Goal: Task Accomplishment & Management: Use online tool/utility

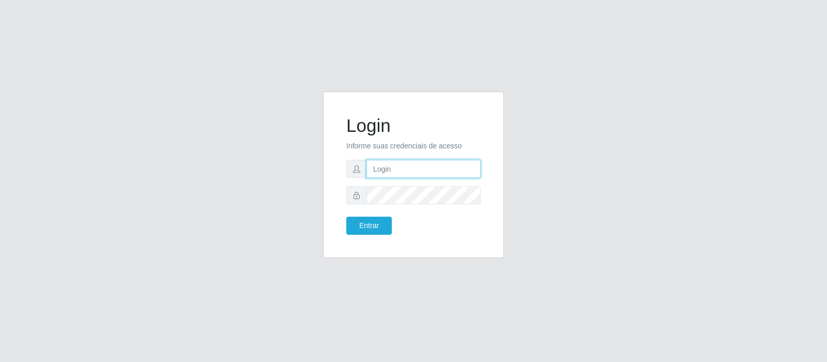
click at [393, 168] on input "text" at bounding box center [423, 169] width 114 height 18
click at [346, 217] on button "Entrar" at bounding box center [368, 226] width 45 height 18
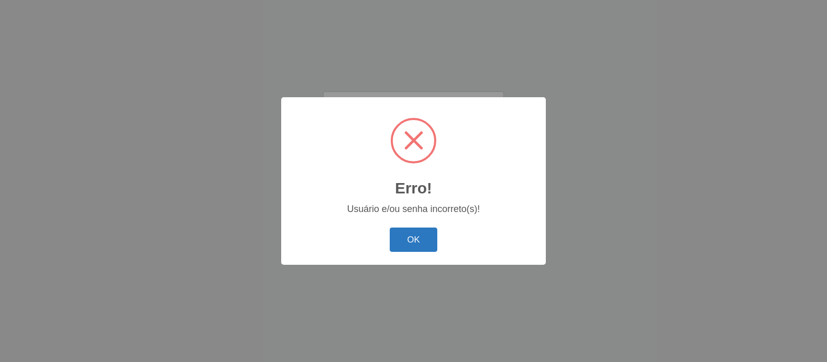
click at [421, 245] on button "OK" at bounding box center [414, 239] width 48 height 24
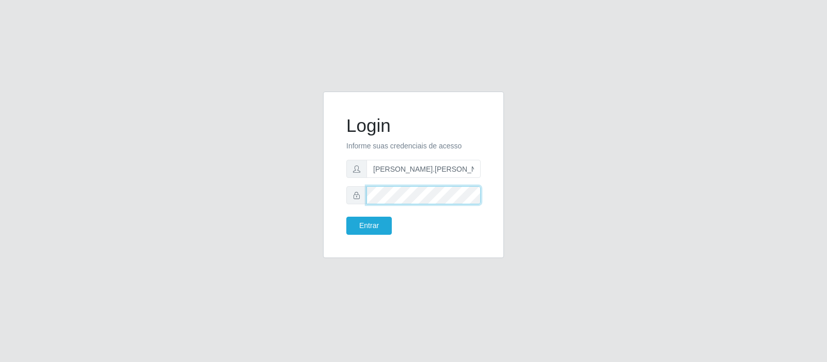
click at [346, 217] on button "Entrar" at bounding box center [368, 226] width 45 height 18
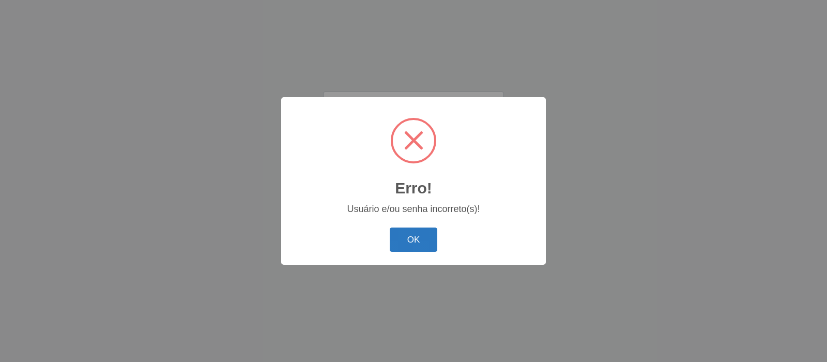
click at [419, 238] on button "OK" at bounding box center [414, 239] width 48 height 24
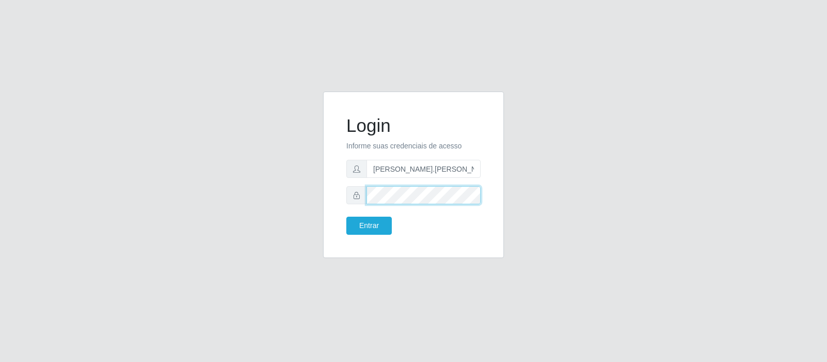
click at [346, 217] on button "Entrar" at bounding box center [368, 226] width 45 height 18
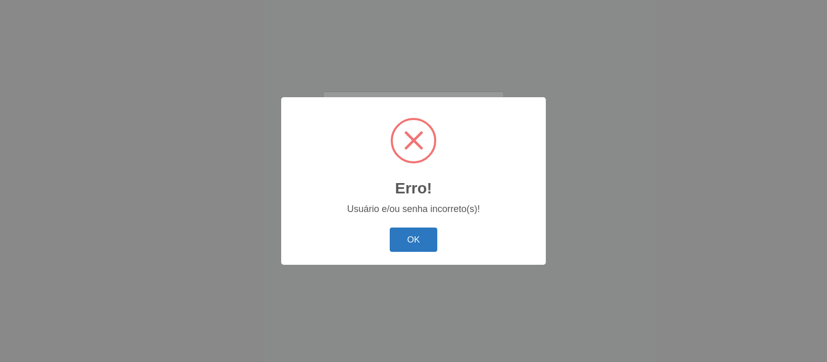
click at [414, 246] on button "OK" at bounding box center [414, 239] width 48 height 24
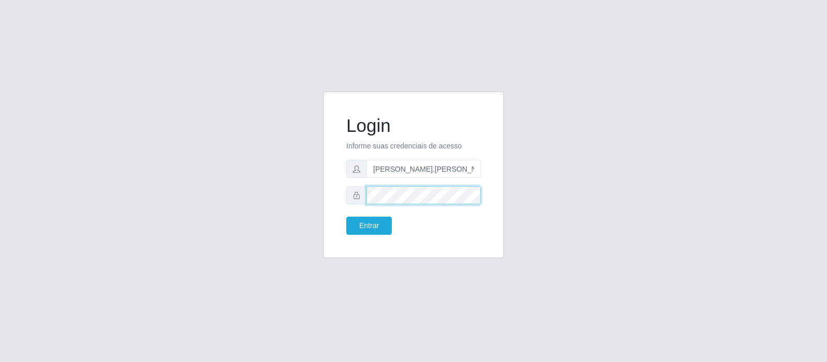
click at [346, 217] on button "Entrar" at bounding box center [368, 226] width 45 height 18
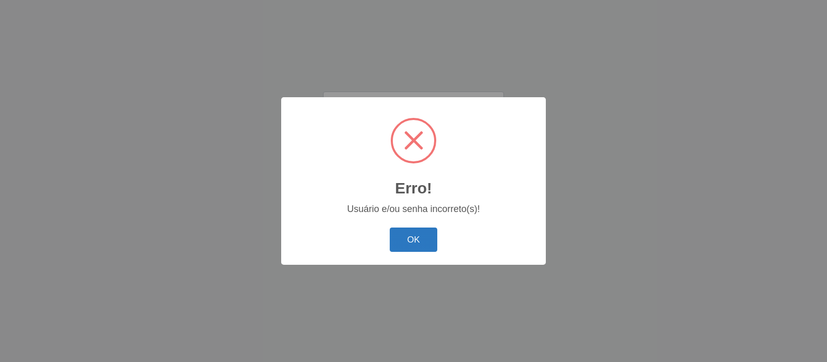
click at [406, 247] on button "OK" at bounding box center [414, 239] width 48 height 24
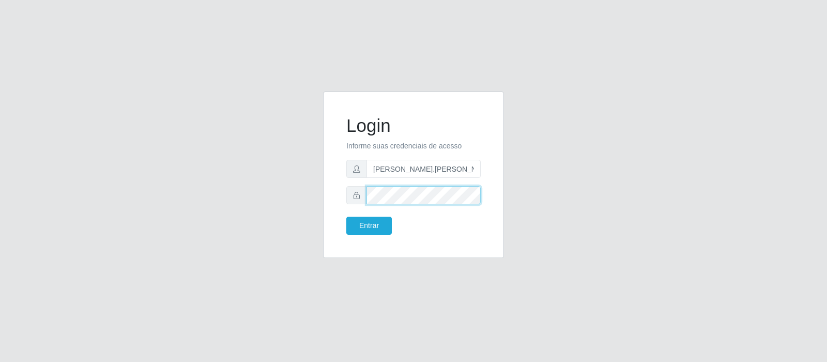
click at [346, 217] on button "Entrar" at bounding box center [368, 226] width 45 height 18
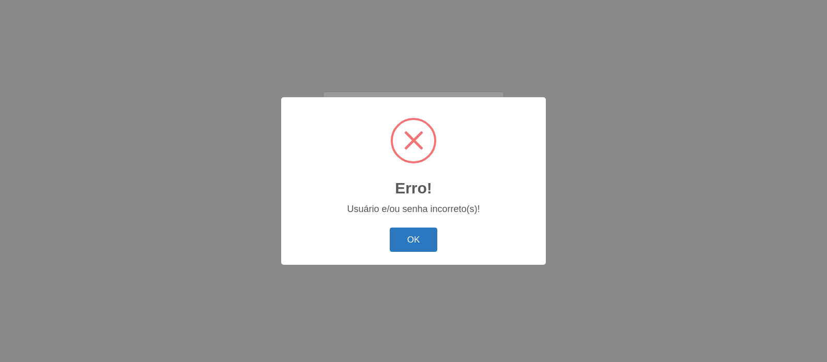
click at [424, 238] on button "OK" at bounding box center [414, 239] width 48 height 24
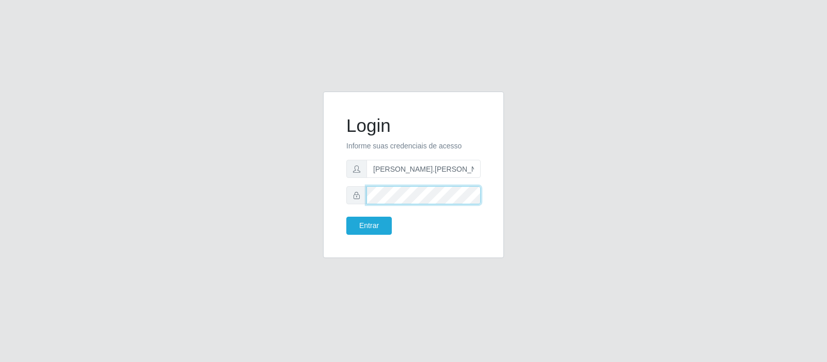
click at [346, 217] on button "Entrar" at bounding box center [368, 226] width 45 height 18
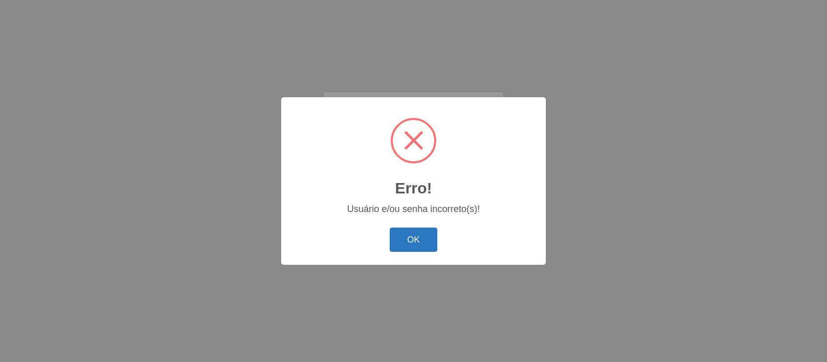
click at [415, 236] on button "OK" at bounding box center [414, 239] width 48 height 24
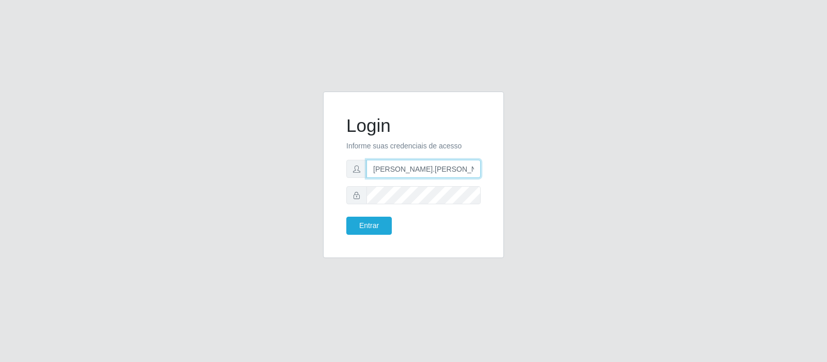
click at [441, 171] on input "[PERSON_NAME].[PERSON_NAME]" at bounding box center [423, 169] width 114 height 18
type input "[PERSON_NAME][EMAIL_ADDRESS][PERSON_NAME][DOMAIN_NAME]"
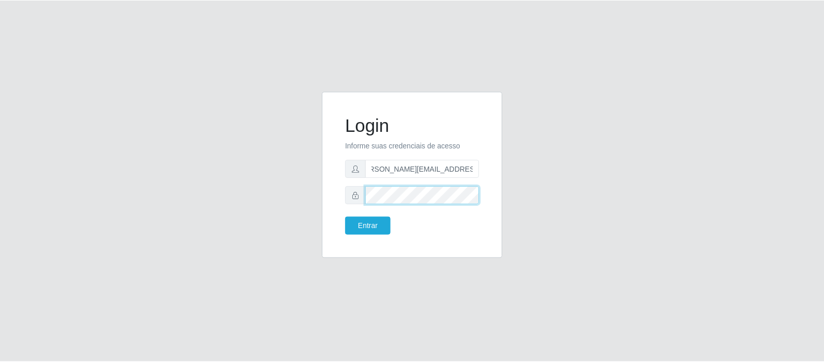
scroll to position [0, 0]
click at [346, 217] on button "Entrar" at bounding box center [368, 226] width 45 height 18
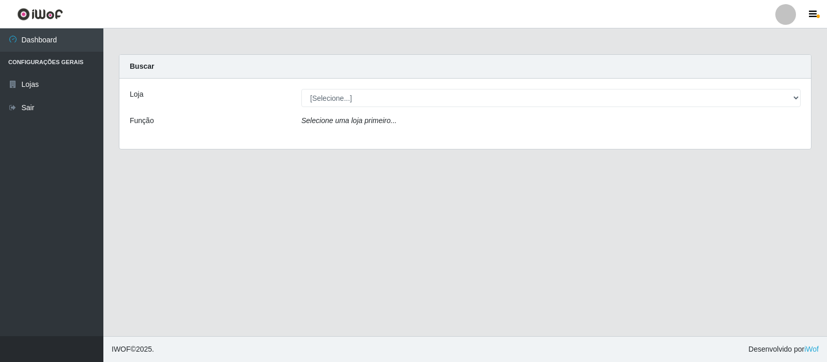
click at [371, 118] on icon "Selecione uma loja primeiro..." at bounding box center [348, 120] width 95 height 8
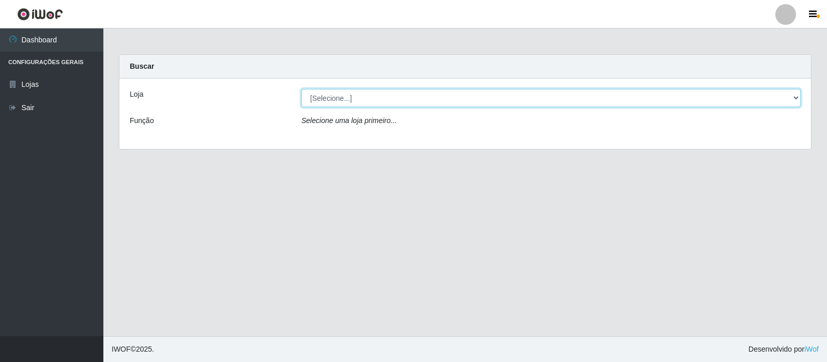
click at [448, 94] on select "[Selecione...] Atacado Vem - Loja 30 Laranjeiras Velha" at bounding box center [550, 98] width 499 height 18
select select "495"
click at [301, 89] on select "[Selecione...] Atacado Vem - Loja 30 Laranjeiras Velha" at bounding box center [550, 98] width 499 height 18
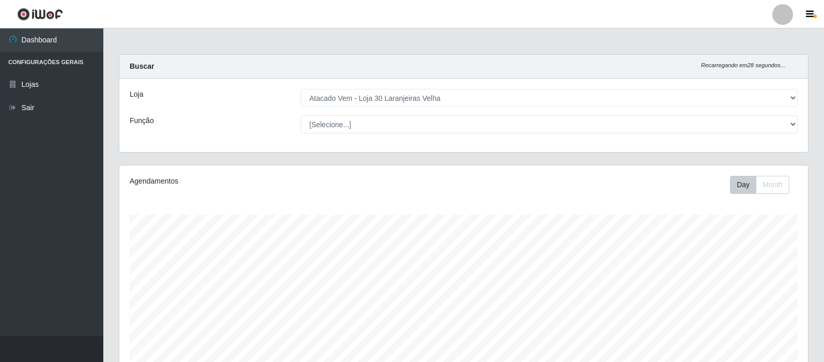
scroll to position [214, 689]
click at [301, 115] on select "[Selecione...] Repositor Repositor + Repositor ++" at bounding box center [549, 124] width 497 height 18
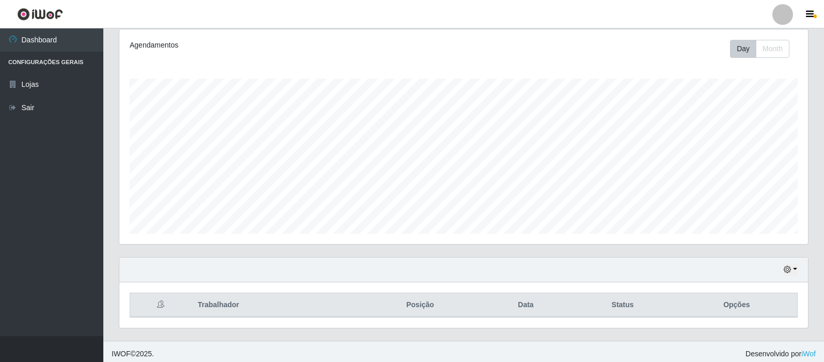
scroll to position [141, 0]
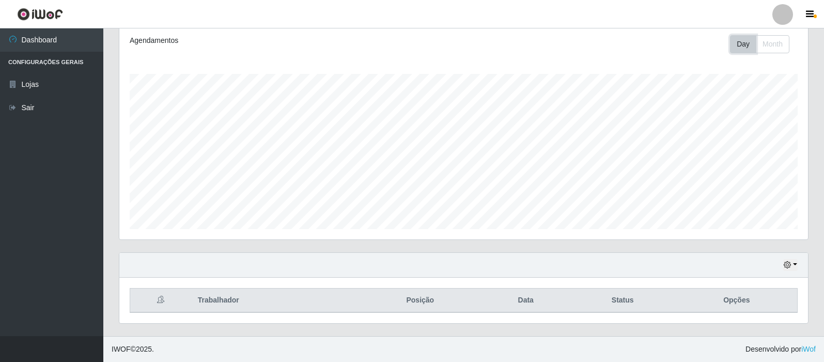
click at [742, 43] on button "Day" at bounding box center [743, 44] width 26 height 18
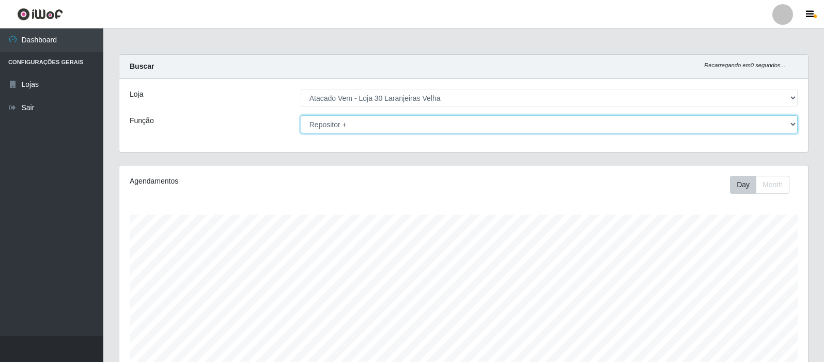
click at [413, 123] on select "[Selecione...] Repositor Repositor + Repositor ++" at bounding box center [549, 124] width 497 height 18
click at [301, 115] on select "[Selecione...] Repositor Repositor + Repositor ++" at bounding box center [549, 124] width 497 height 18
click at [440, 124] on select "[Selecione...] Repositor Repositor + Repositor ++" at bounding box center [549, 124] width 497 height 18
select select "24"
click at [301, 115] on select "[Selecione...] Repositor Repositor + Repositor ++" at bounding box center [549, 124] width 497 height 18
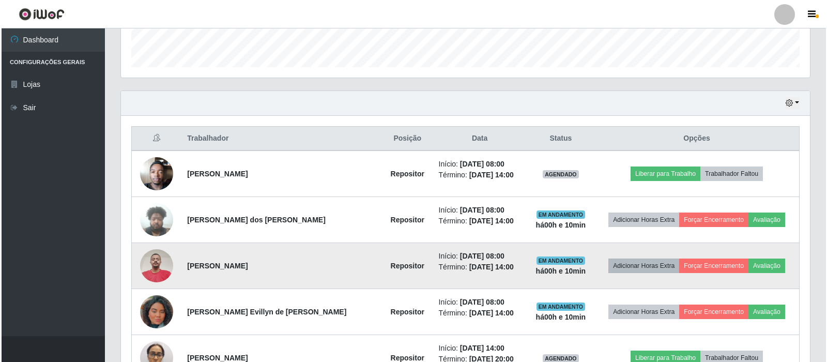
scroll to position [258, 0]
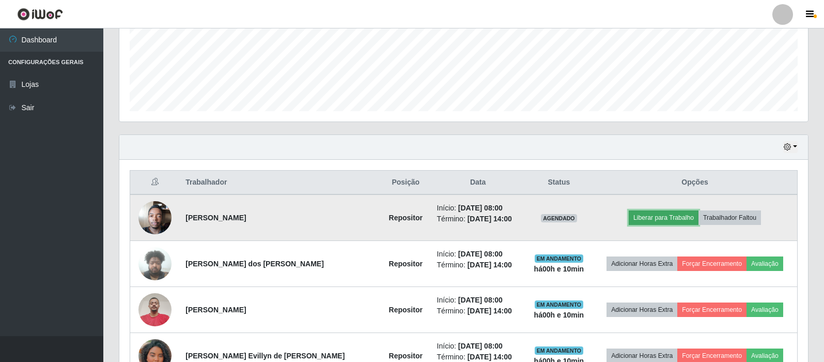
click at [645, 217] on button "Liberar para Trabalho" at bounding box center [664, 217] width 70 height 14
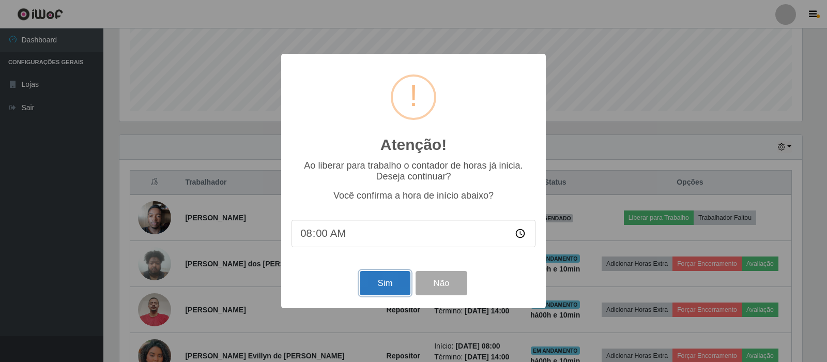
click at [382, 286] on button "Sim" at bounding box center [385, 283] width 50 height 24
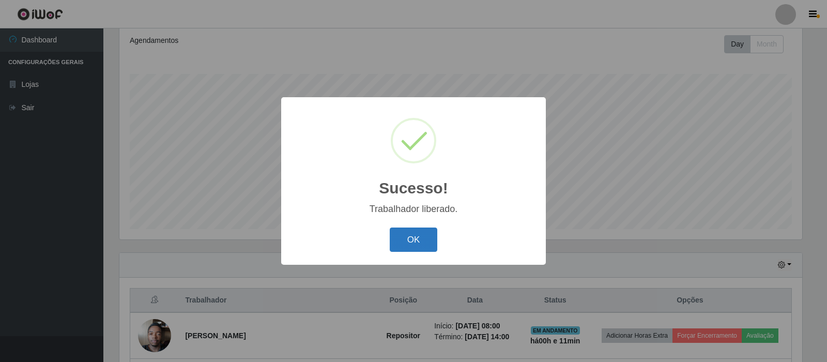
click at [405, 237] on button "OK" at bounding box center [414, 239] width 48 height 24
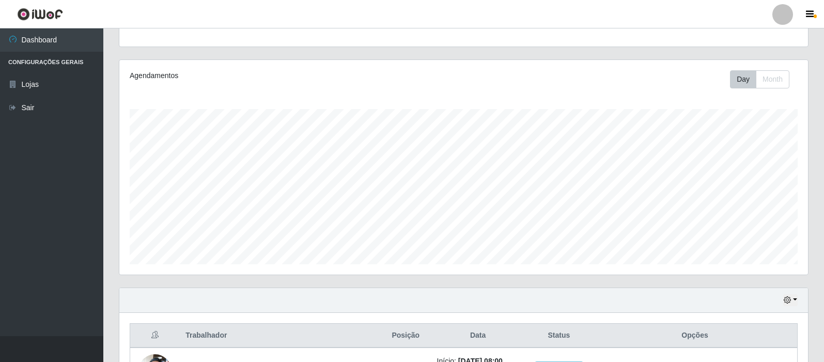
scroll to position [89, 0]
